Goal: Communication & Community: Connect with others

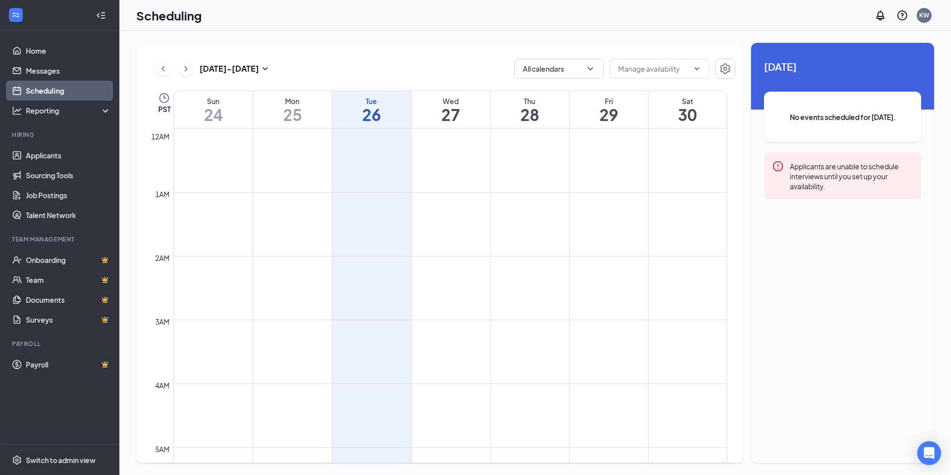
scroll to position [489, 0]
click at [35, 77] on link "Messages" at bounding box center [68, 71] width 85 height 20
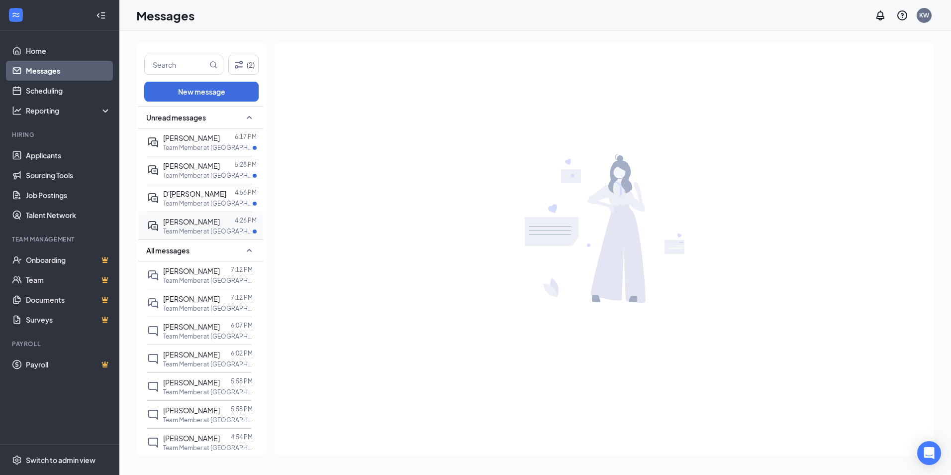
click at [220, 225] on div at bounding box center [227, 221] width 15 height 11
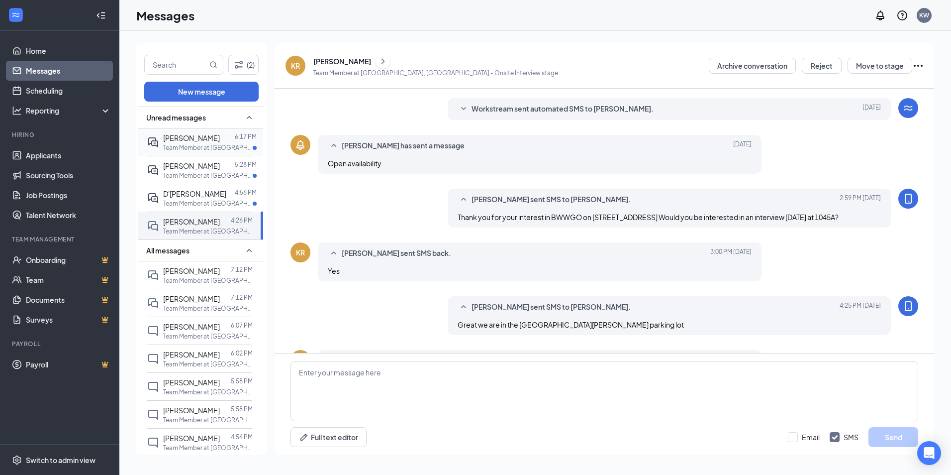
scroll to position [212, 0]
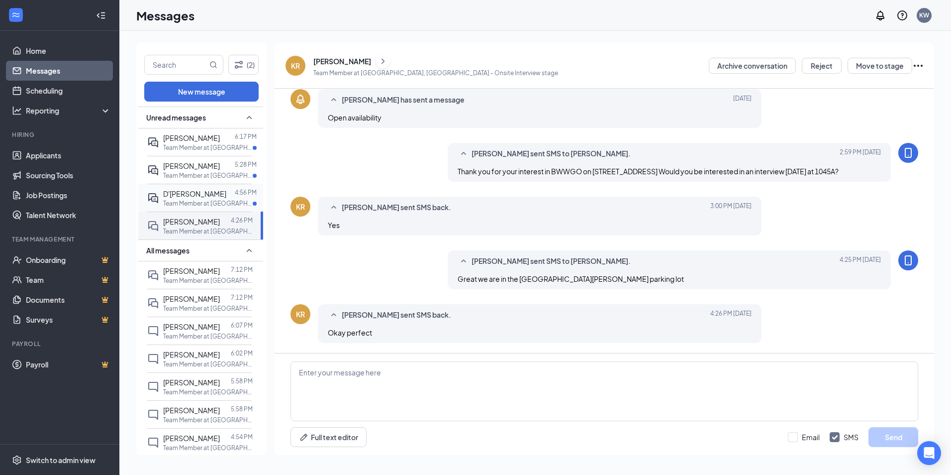
click at [170, 209] on div "D'[PERSON_NAME] 4:56 PM Team Member at [GEOGRAPHIC_DATA], [GEOGRAPHIC_DATA]" at bounding box center [199, 198] width 105 height 28
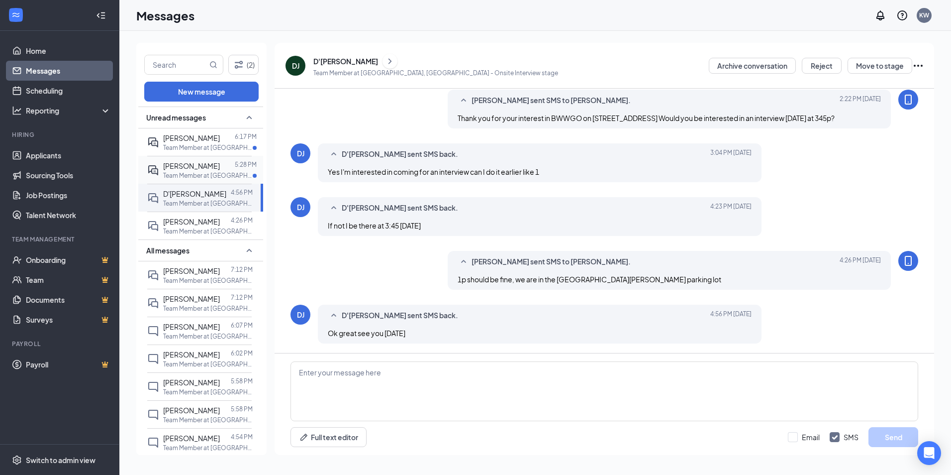
scroll to position [212, 0]
click at [204, 163] on span "[PERSON_NAME]" at bounding box center [191, 165] width 57 height 9
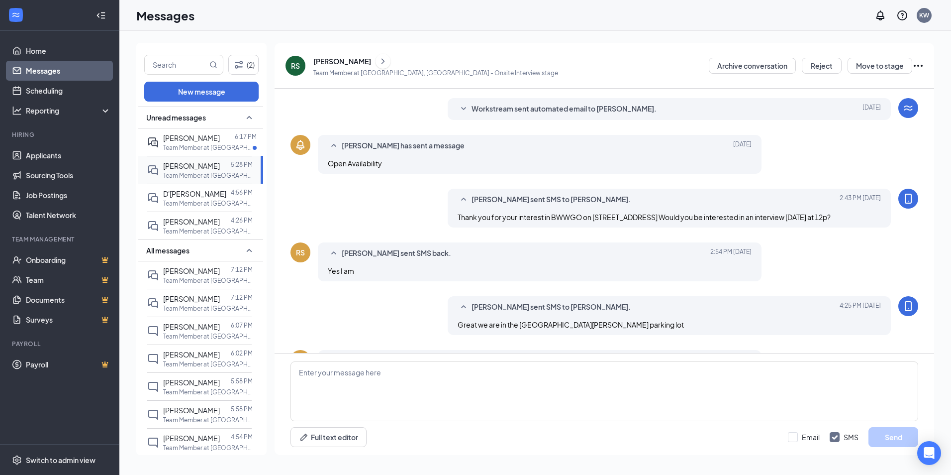
scroll to position [212, 0]
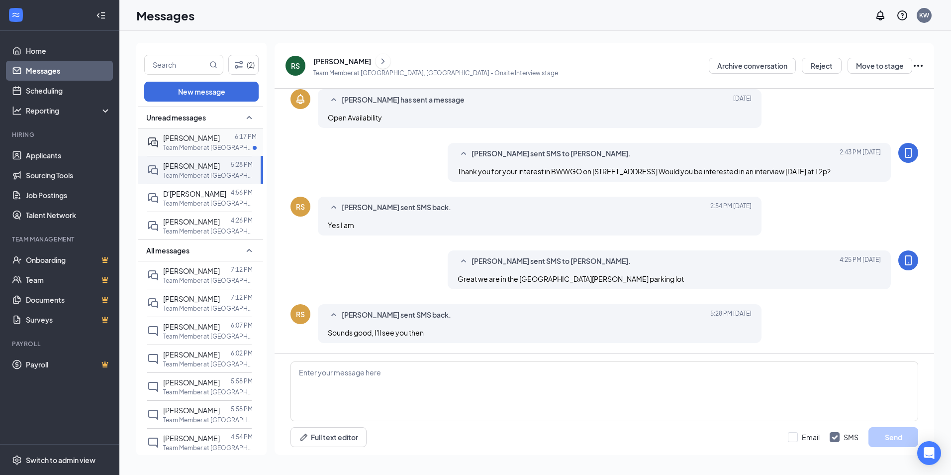
click at [200, 137] on span "[PERSON_NAME]" at bounding box center [191, 137] width 57 height 9
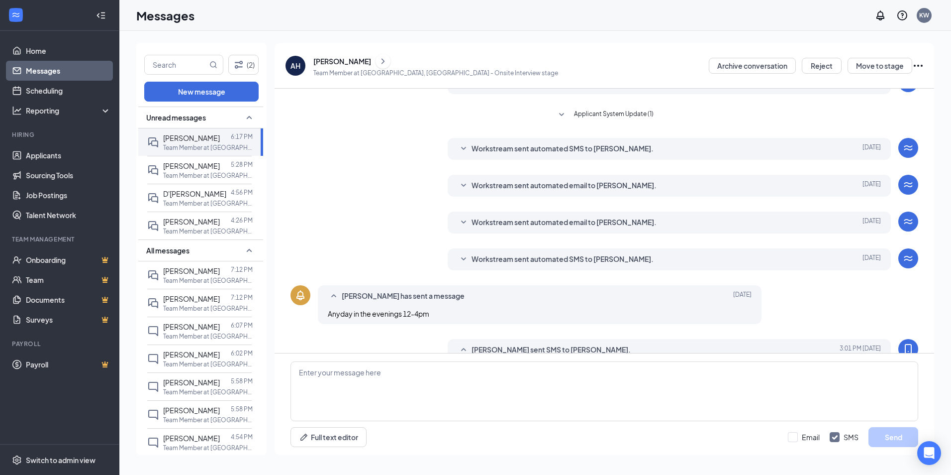
scroll to position [139, 0]
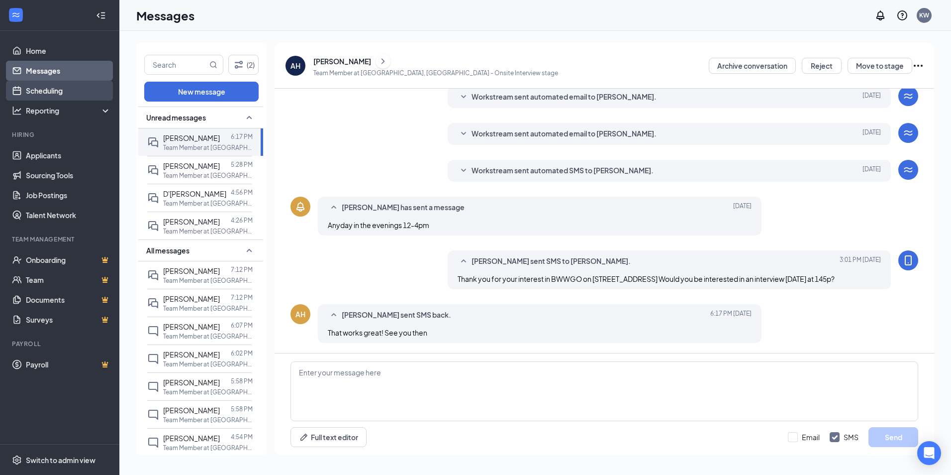
click at [48, 87] on link "Scheduling" at bounding box center [68, 91] width 85 height 20
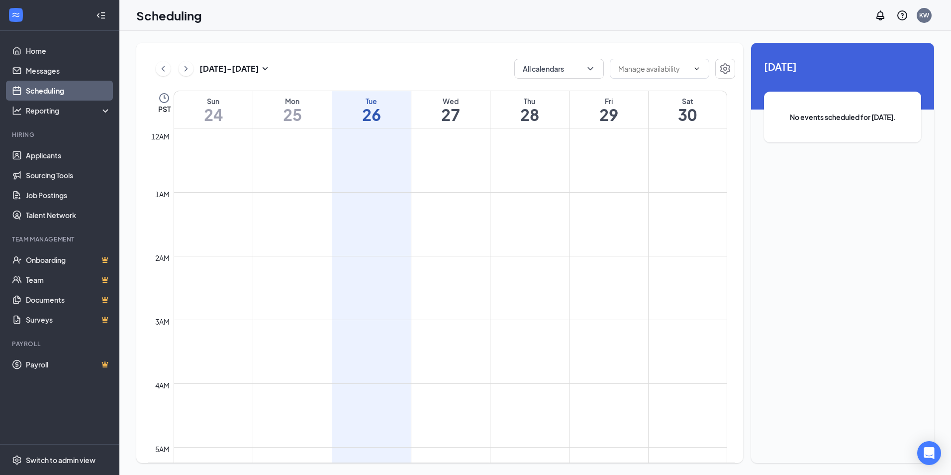
scroll to position [489, 0]
